Goal: Transaction & Acquisition: Purchase product/service

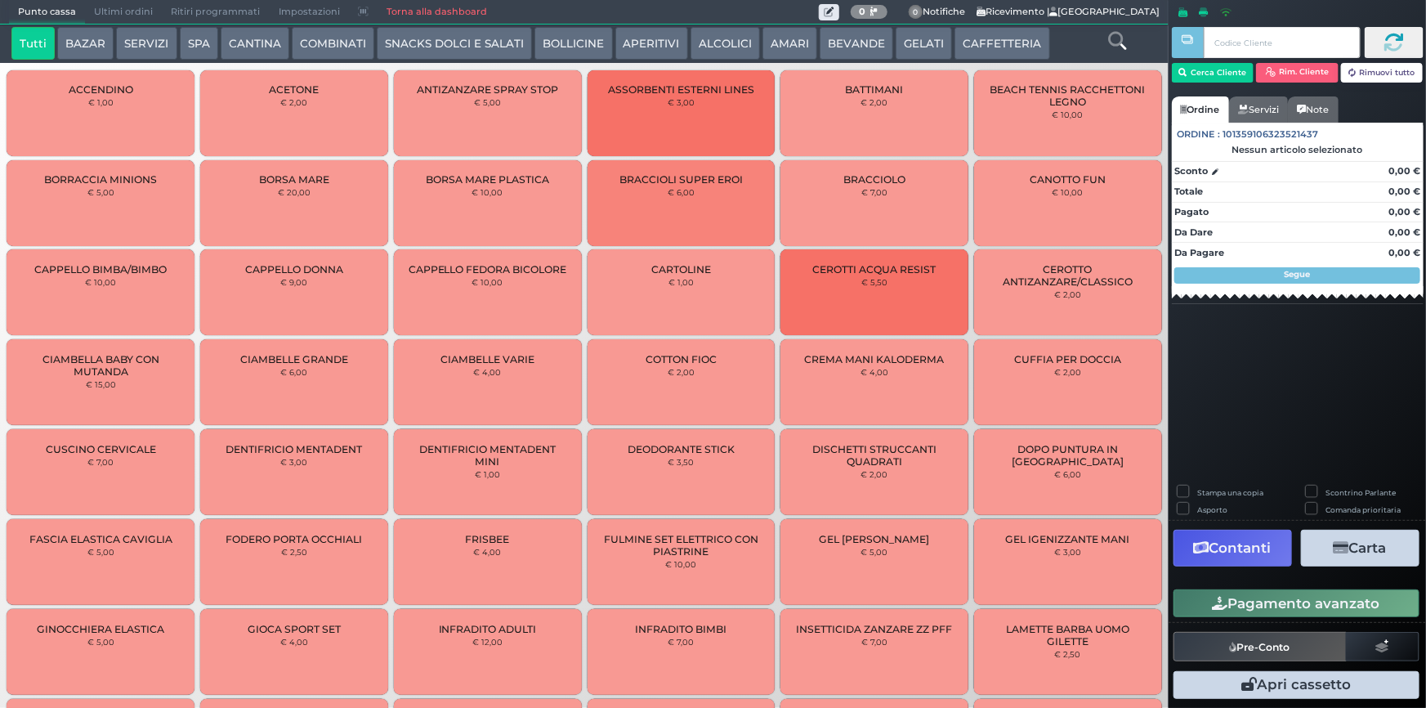
click at [1116, 41] on icon at bounding box center [1117, 41] width 18 height 18
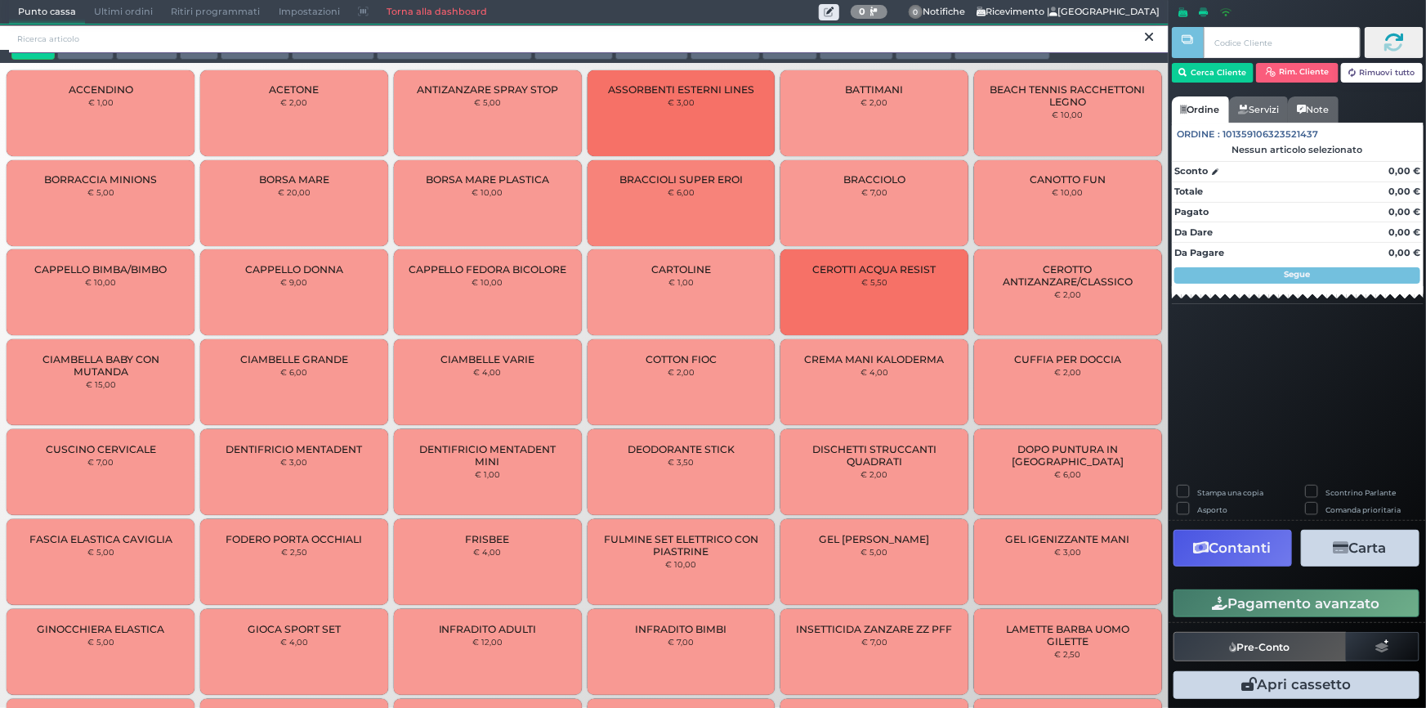
click at [1113, 40] on input "search" at bounding box center [589, 39] width 1160 height 29
click at [218, 34] on input "search" at bounding box center [589, 39] width 1160 height 29
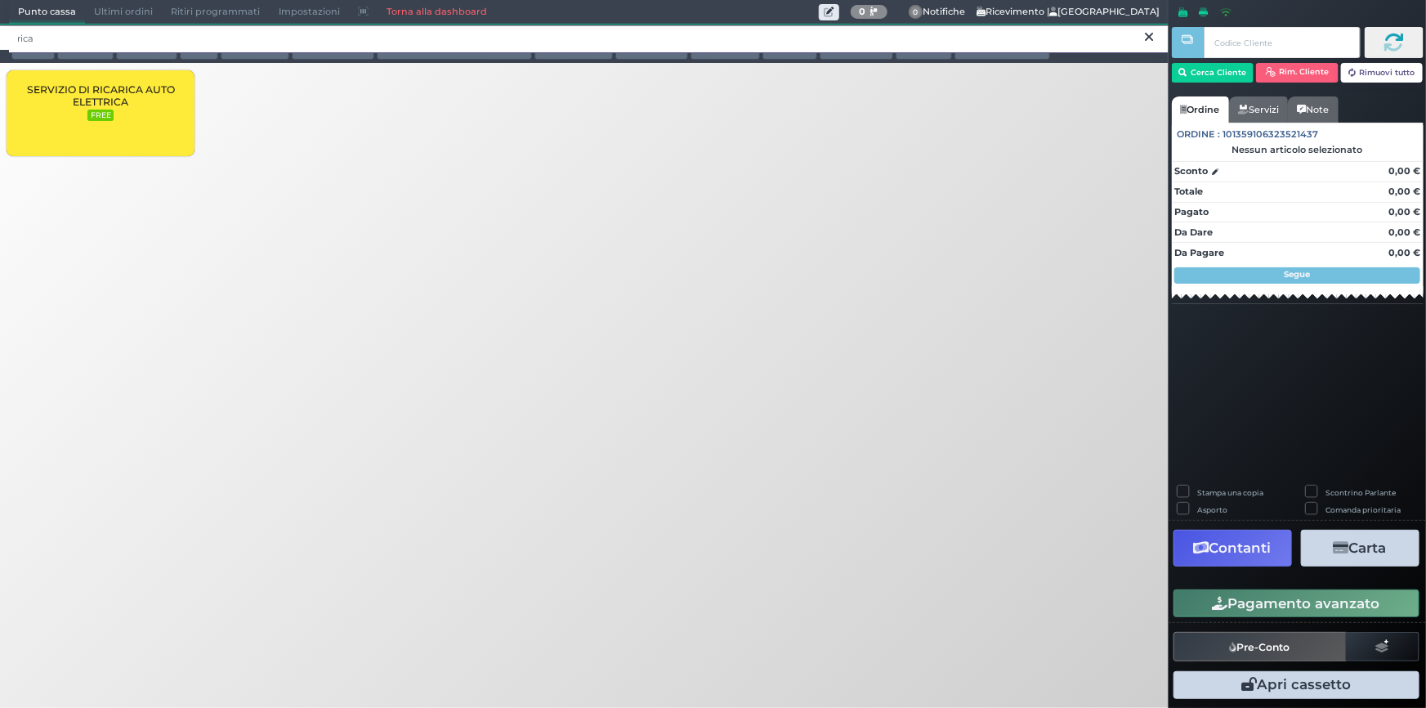
type input "rica"
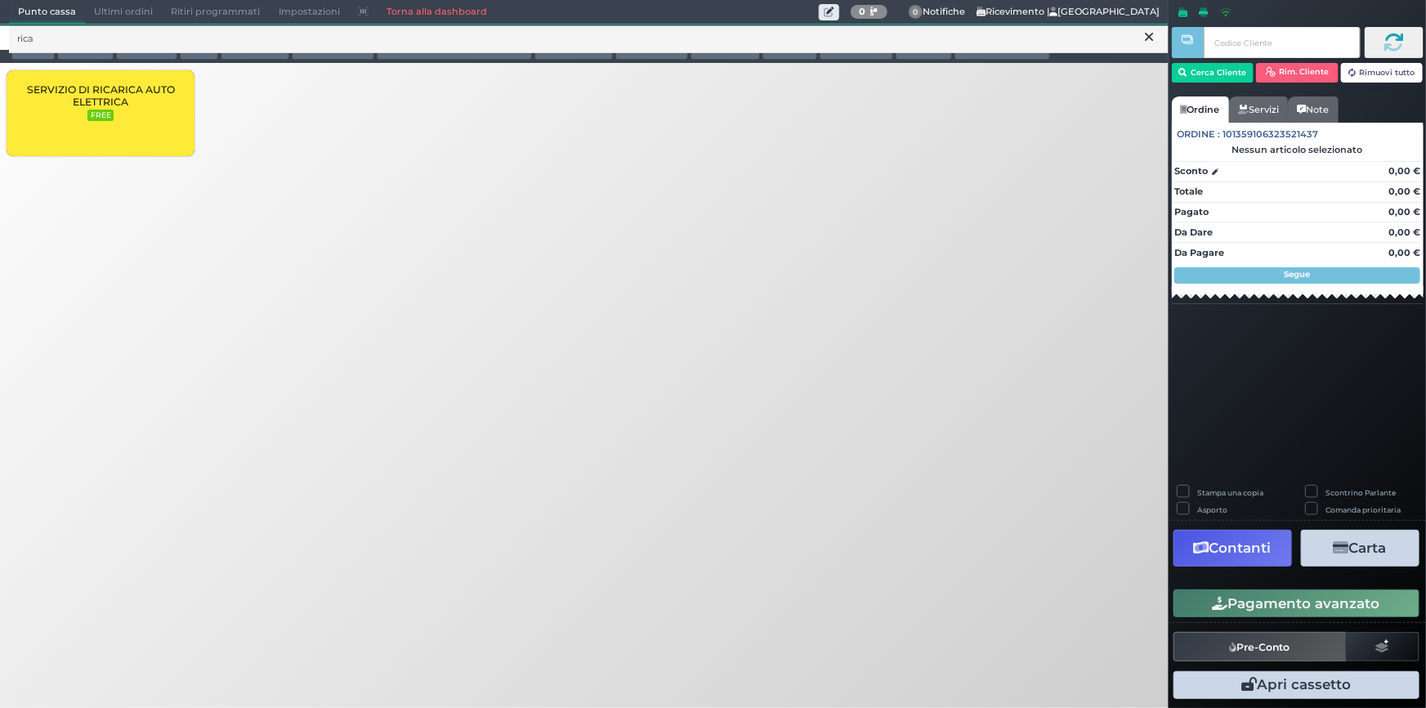
click at [118, 111] on div "SERVIZIO DI RICARICA AUTO ELETTRICA FREE" at bounding box center [101, 113] width 188 height 86
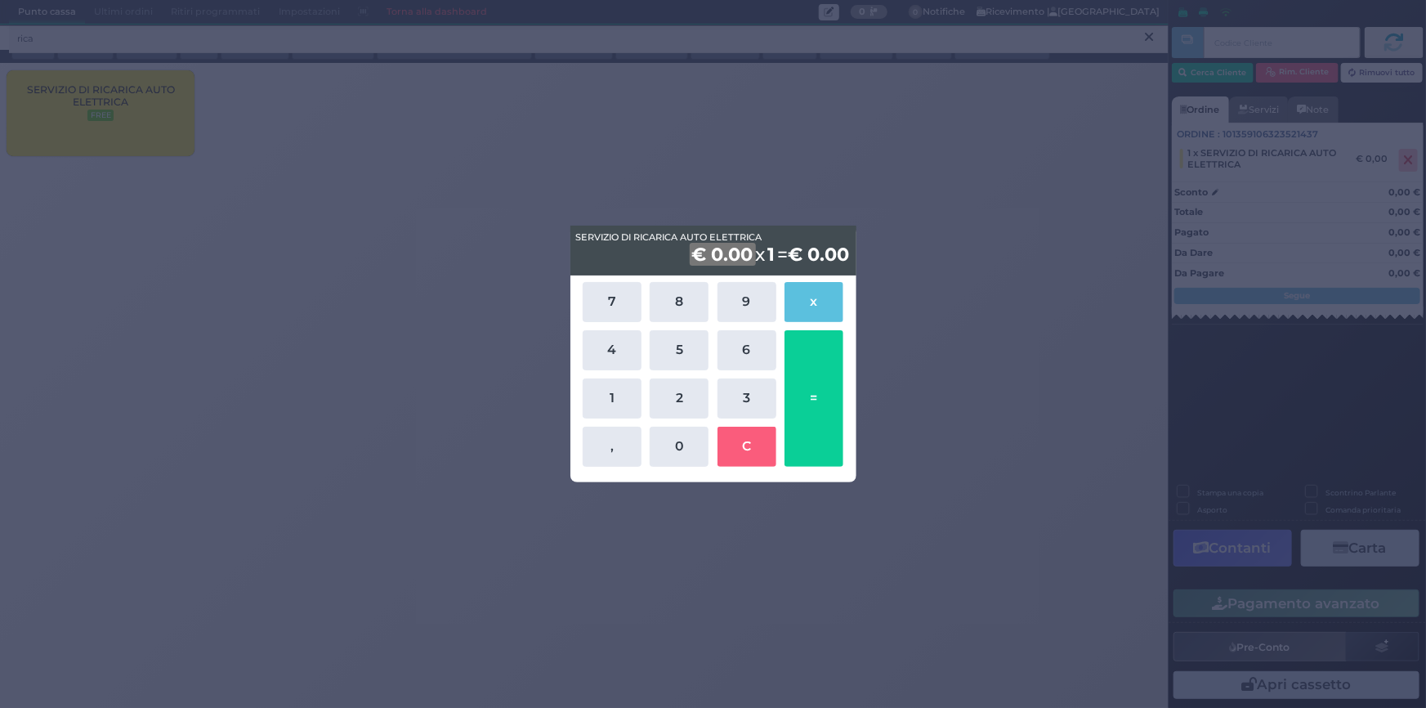
drag, startPoint x: 1115, startPoint y: 170, endPoint x: 1258, endPoint y: 152, distance: 143.3
click at [1117, 170] on div "SERVIZIO DI RICARICA AUTO ELETTRICA SERVIZIO DI RICARICA AUTO ELETTRICA € 0.00 …" at bounding box center [713, 354] width 1426 height 708
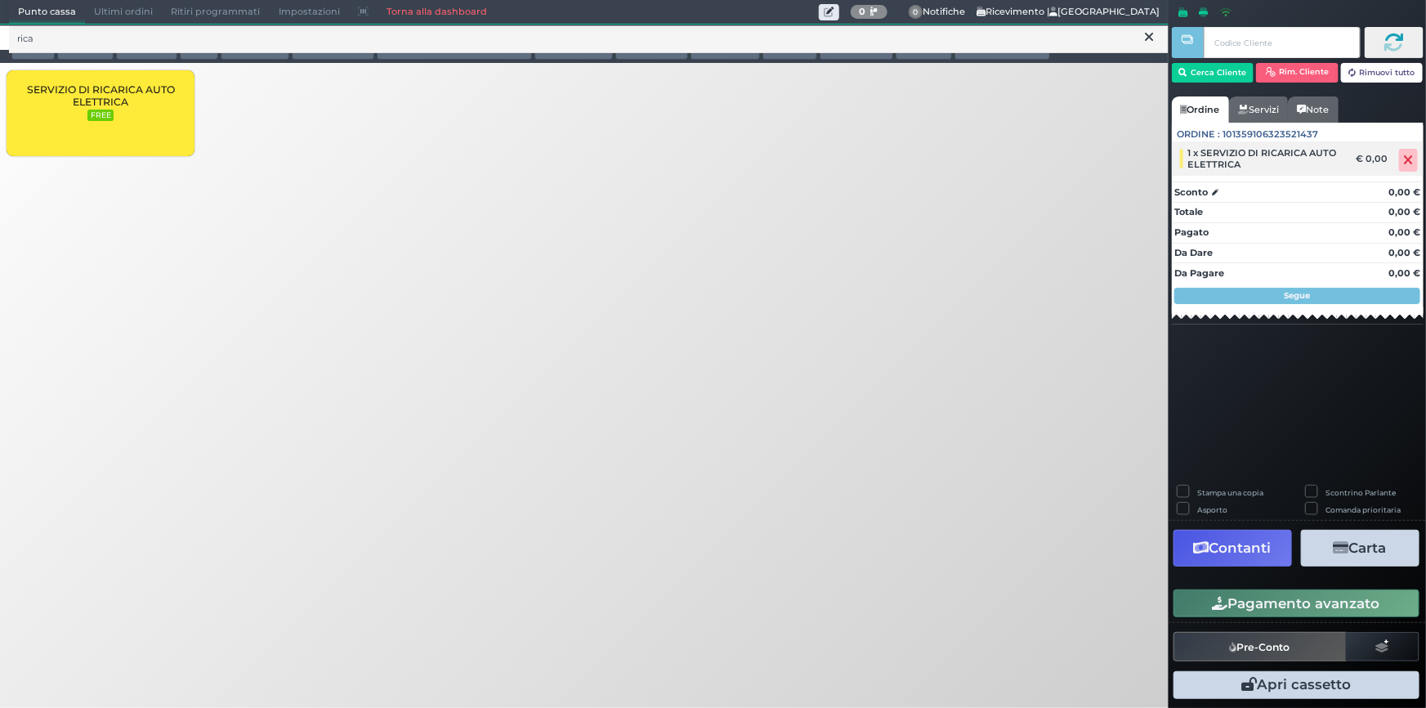
click at [1253, 154] on span "1 x SERVIZIO DI RICARICA AUTO ELETTRICA" at bounding box center [1266, 158] width 157 height 23
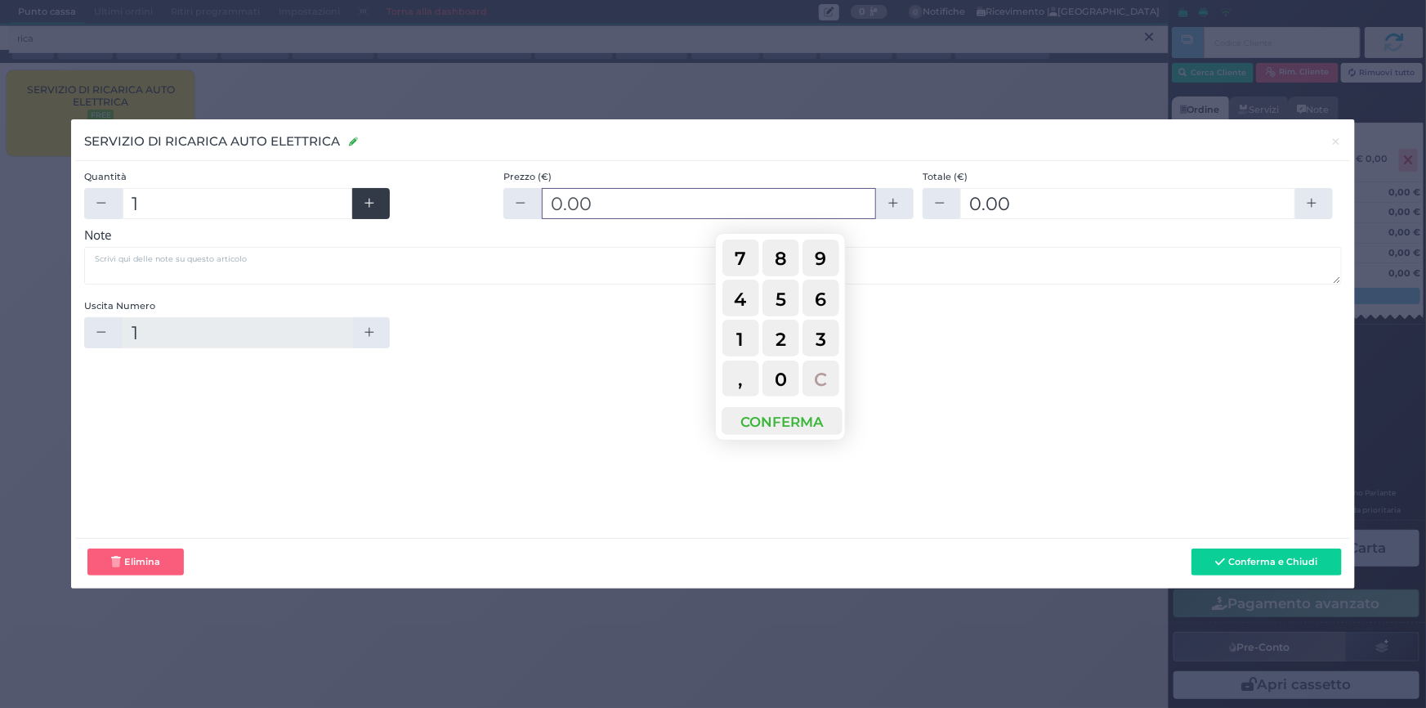
drag, startPoint x: 617, startPoint y: 199, endPoint x: 380, endPoint y: 192, distance: 237.1
click at [380, 193] on div "Quantità 1 Prezzo (€) 0.00 Totale (€) 0.00" at bounding box center [712, 199] width 1257 height 58
click at [666, 206] on input "0.00" at bounding box center [709, 203] width 334 height 31
drag, startPoint x: 666, startPoint y: 206, endPoint x: 586, endPoint y: 190, distance: 81.6
click at [586, 190] on input "0.00" at bounding box center [709, 203] width 334 height 31
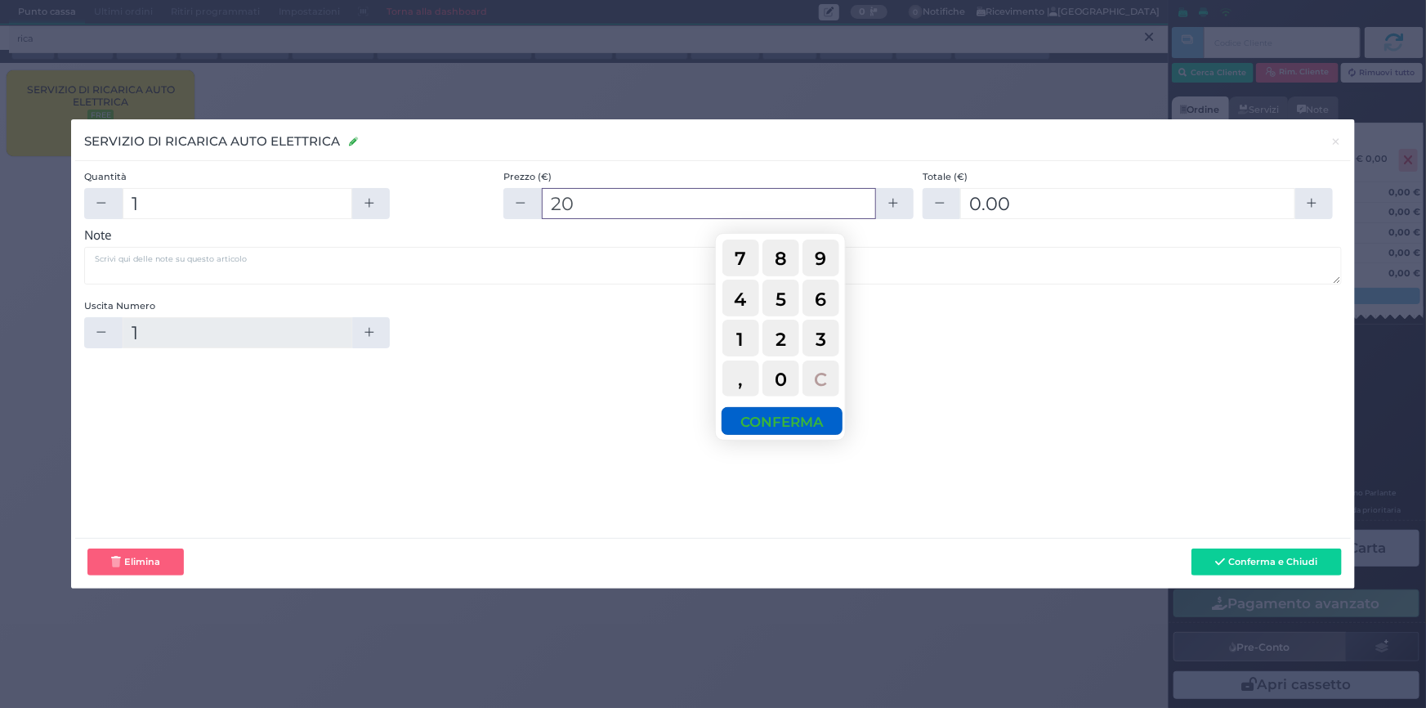
type input "20"
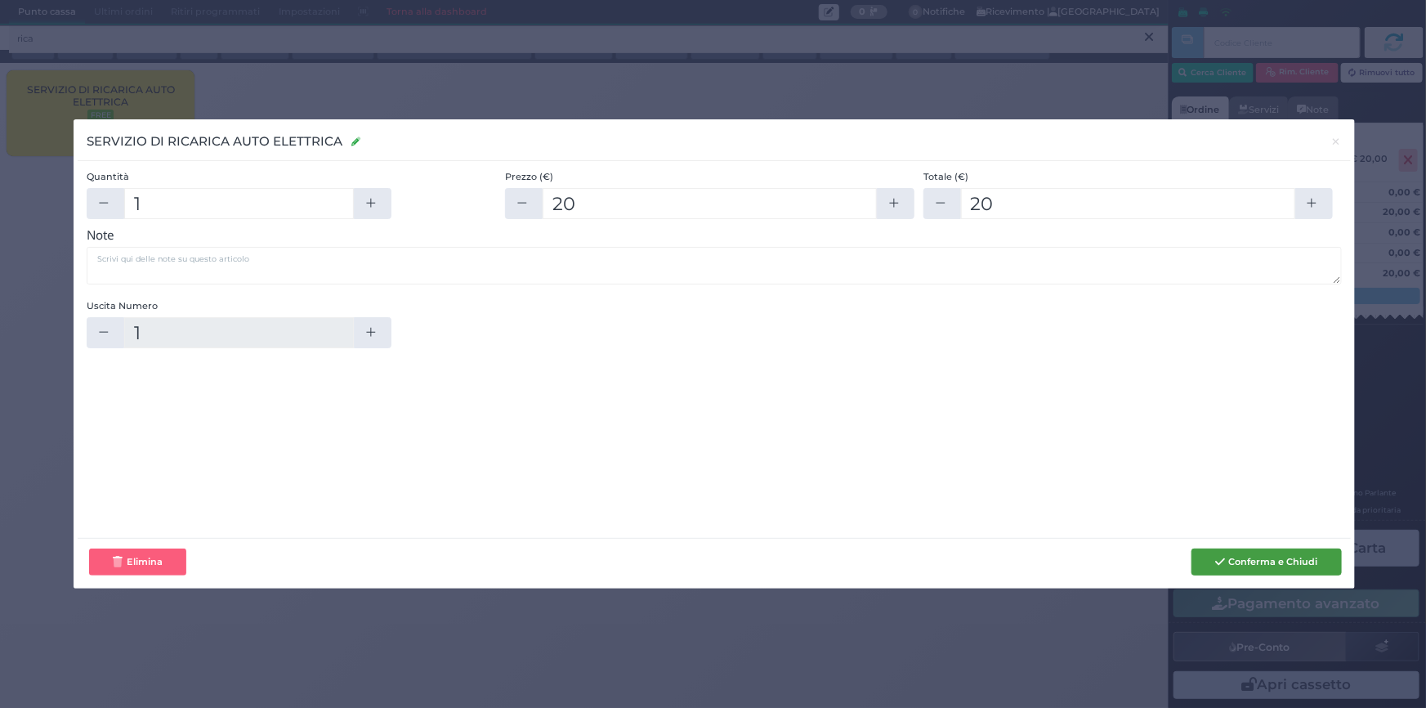
click at [1269, 557] on button "Conferma e Chiudi" at bounding box center [1266, 562] width 150 height 28
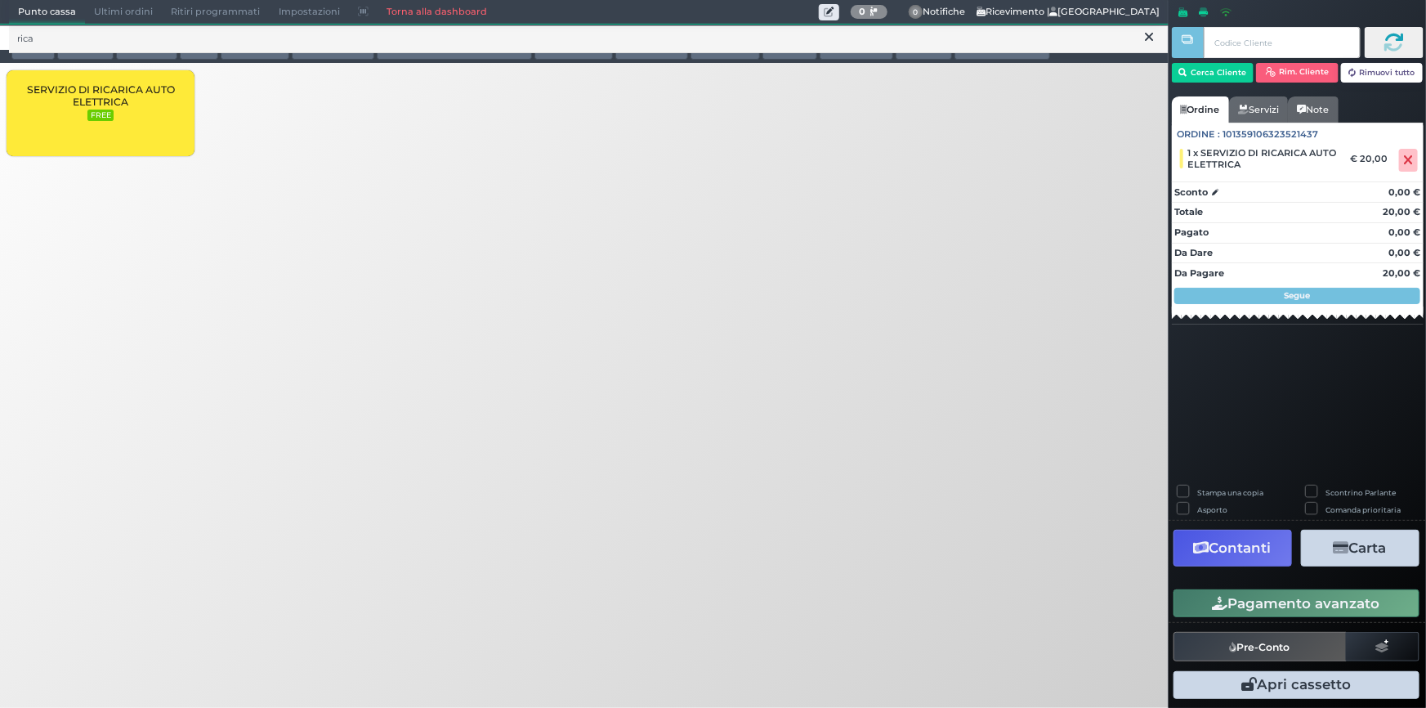
click at [1250, 605] on button "Pagamento avanzato" at bounding box center [1297, 603] width 246 height 28
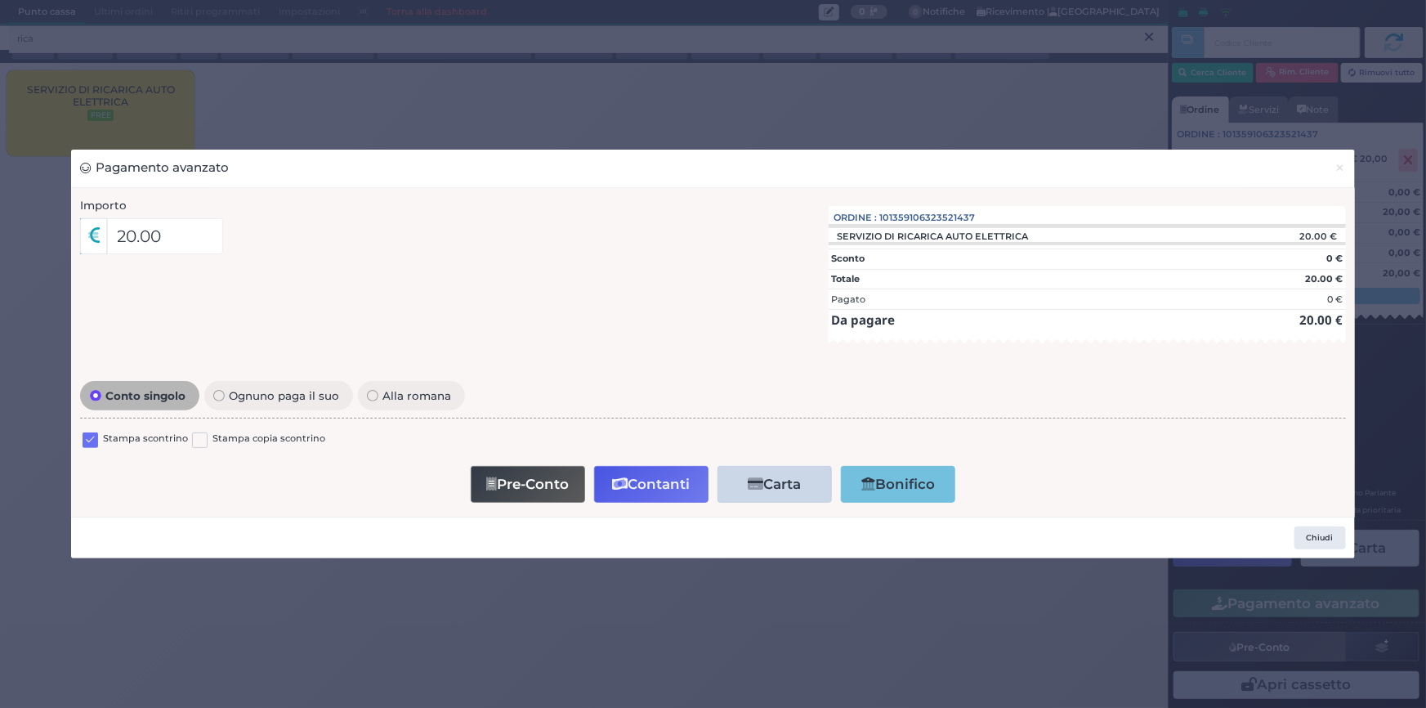
click at [140, 438] on label "Stampa scontrino" at bounding box center [145, 439] width 85 height 16
click at [93, 440] on label at bounding box center [91, 440] width 16 height 16
click at [0, 0] on input "checkbox" at bounding box center [0, 0] width 0 height 0
click at [642, 484] on button "Contanti" at bounding box center [651, 484] width 114 height 37
